Goal: Information Seeking & Learning: Understand process/instructions

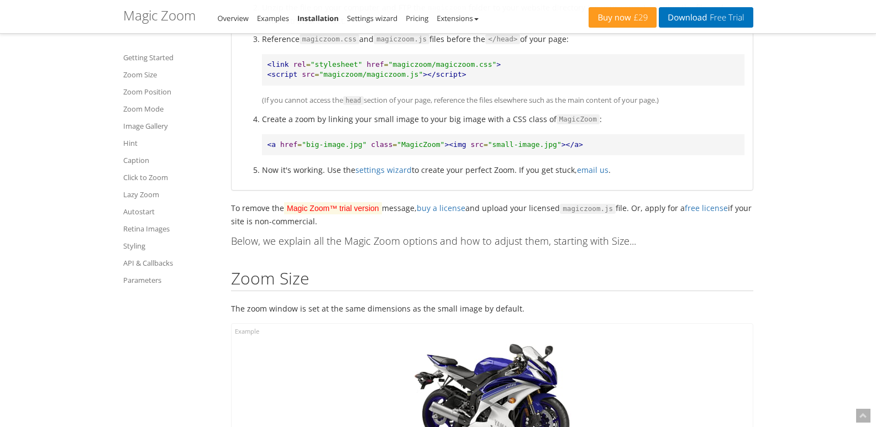
scroll to position [442, 0]
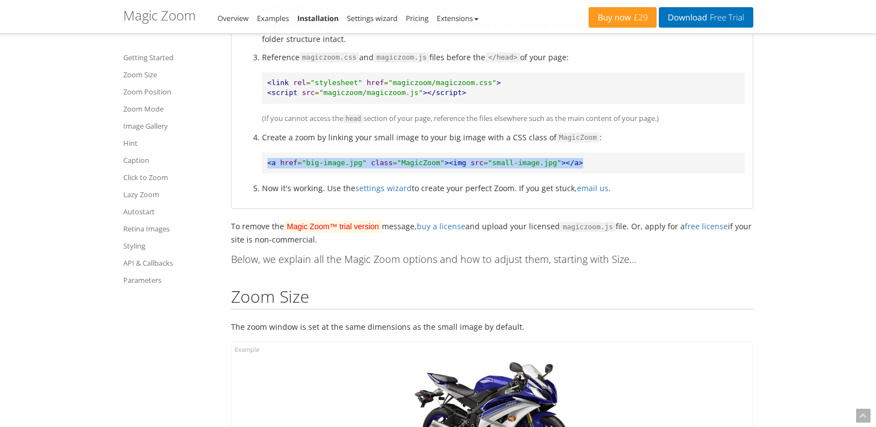
drag, startPoint x: 267, startPoint y: 164, endPoint x: 559, endPoint y: 161, distance: 292.0
click at [559, 161] on pre "<a href = "big-image.jpg" class = "MagicZoom" ><img src = "small-image.jpg" ></…" at bounding box center [503, 164] width 483 height 22
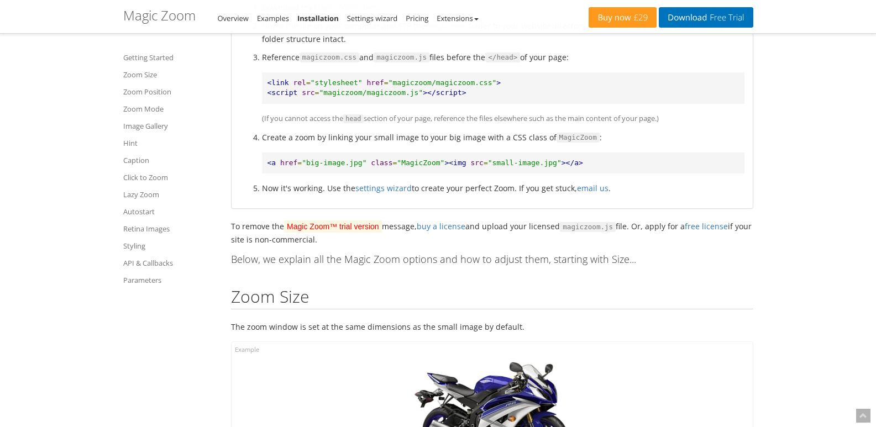
click at [378, 309] on h2 "Zoom Size" at bounding box center [492, 299] width 523 height 22
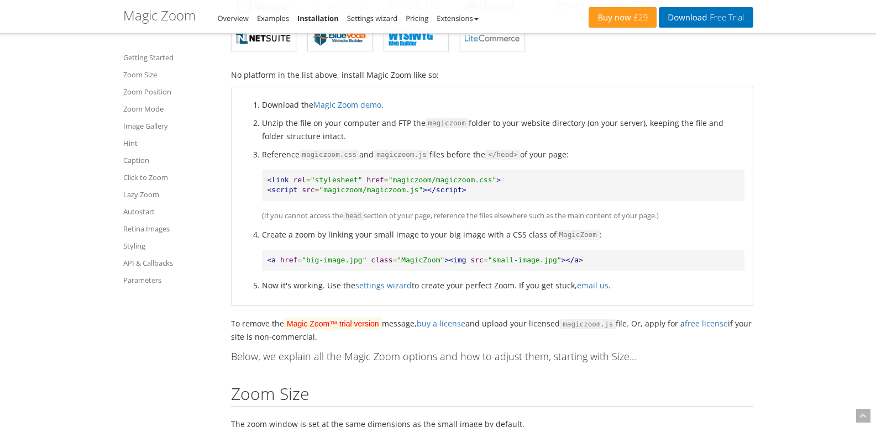
scroll to position [332, 0]
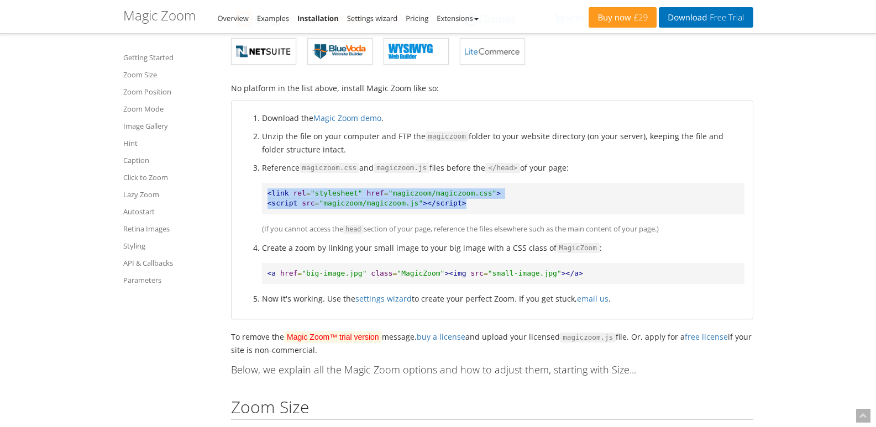
drag, startPoint x: 268, startPoint y: 190, endPoint x: 454, endPoint y: 210, distance: 187.4
click at [454, 210] on pre "<link rel = "stylesheet" href = "magiczoom/magiczoom.css" > <script src = "magi…" at bounding box center [503, 199] width 483 height 32
copy pre "<link rel = "stylesheet" href = "magiczoom/magiczoom.css" > <script src = "magi…"
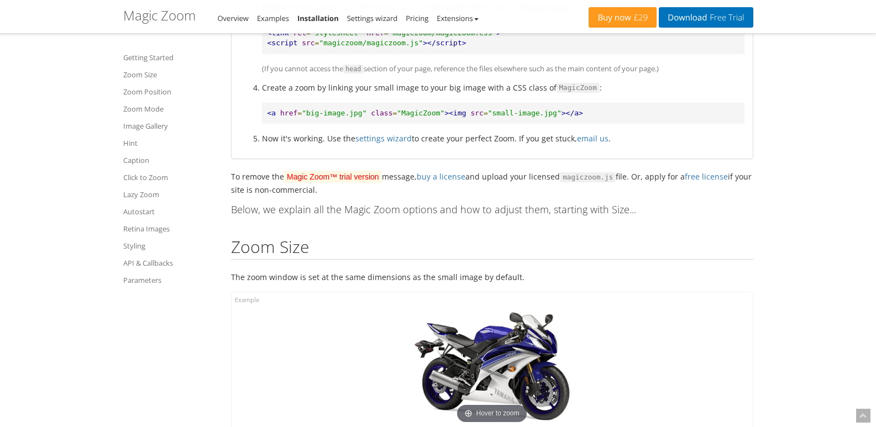
scroll to position [498, 0]
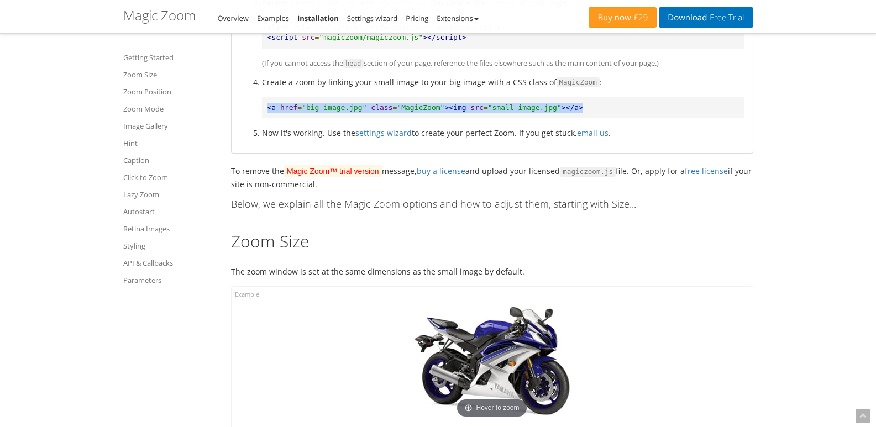
drag, startPoint x: 261, startPoint y: 108, endPoint x: 560, endPoint y: 109, distance: 298.6
click at [560, 109] on ol "Download the Magic Zoom demo . Unzip the file on your computer and FTP the magi…" at bounding box center [492, 43] width 505 height 194
click at [560, 109] on pre "<a href = "big-image.jpg" class = "MagicZoom" ><img src = "small-image.jpg" ></…" at bounding box center [503, 108] width 483 height 22
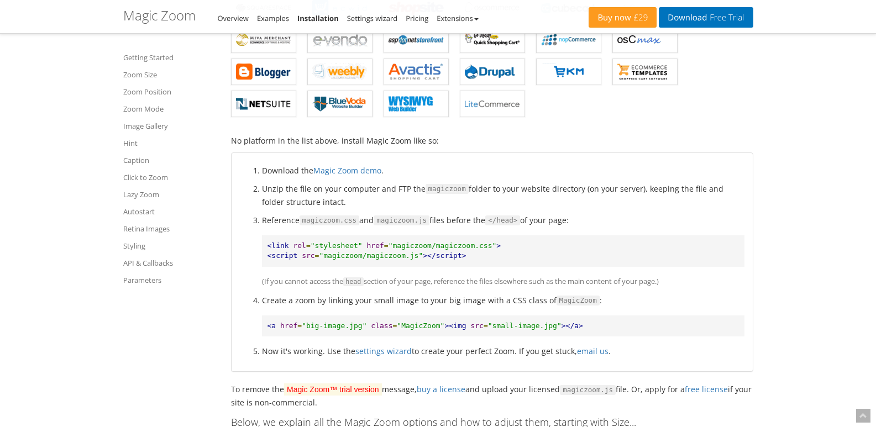
scroll to position [387, 0]
